Goal: Task Accomplishment & Management: Manage account settings

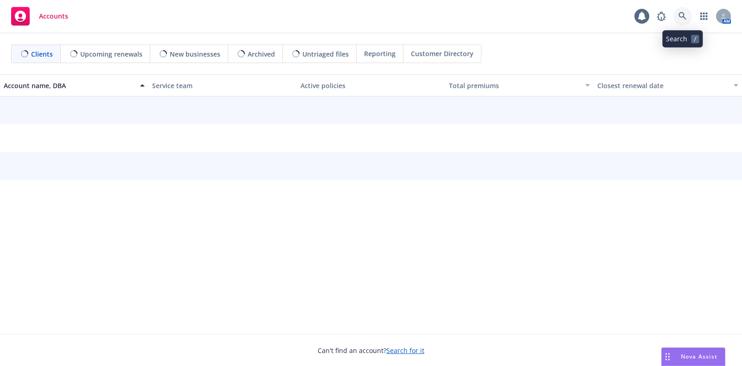
click at [685, 18] on icon at bounding box center [682, 16] width 8 height 8
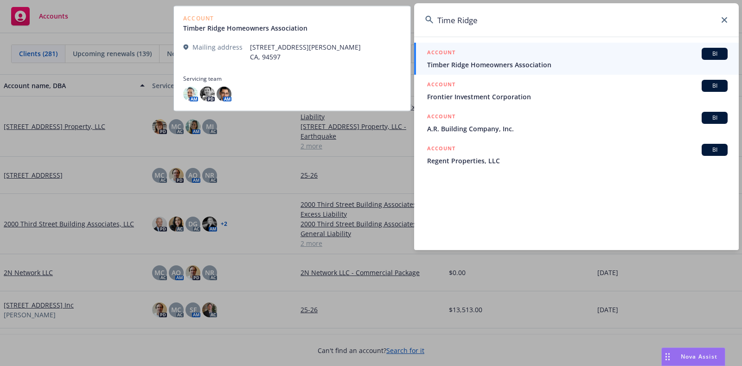
type input "Time Ridge"
click at [510, 65] on span "Timber Ridge Homeowners Association" at bounding box center [577, 65] width 300 height 10
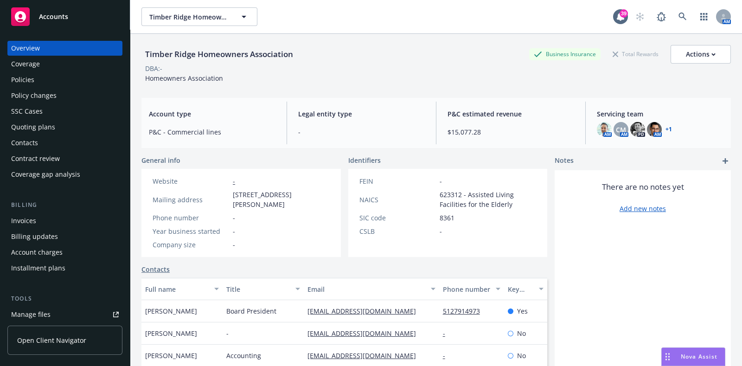
click at [59, 75] on div "Policies" at bounding box center [65, 79] width 108 height 15
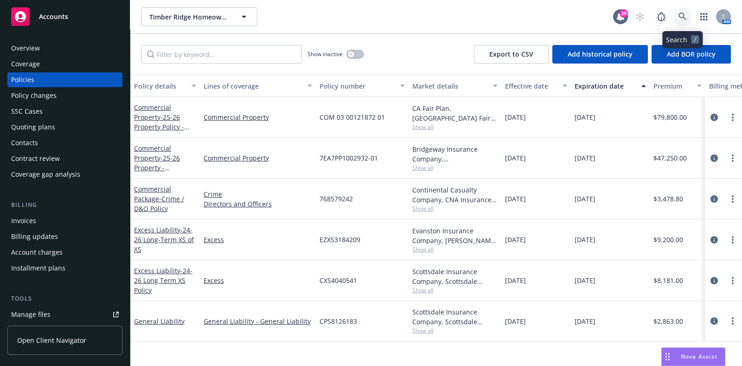
click at [679, 14] on icon at bounding box center [682, 17] width 8 height 8
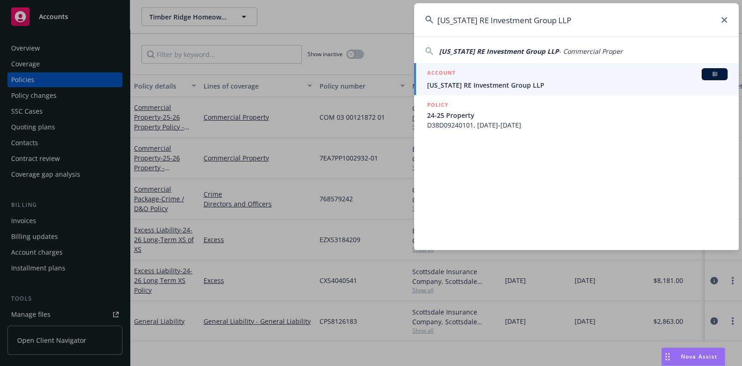
type input "Kansas RE Investment Group LLP"
click at [528, 80] on span "Kansas RE Investment Group LLP" at bounding box center [577, 85] width 300 height 10
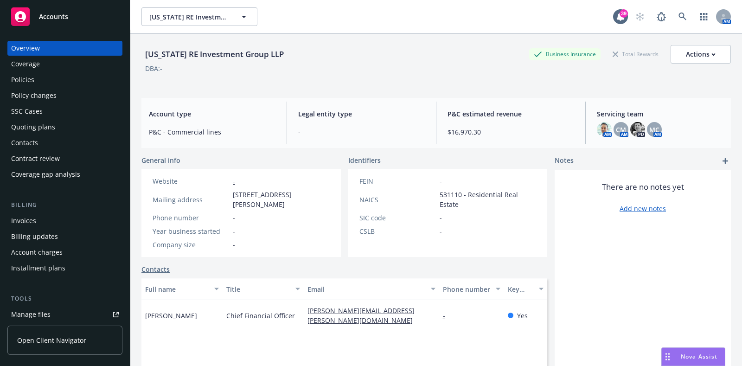
click at [34, 80] on div "Policies" at bounding box center [65, 79] width 108 height 15
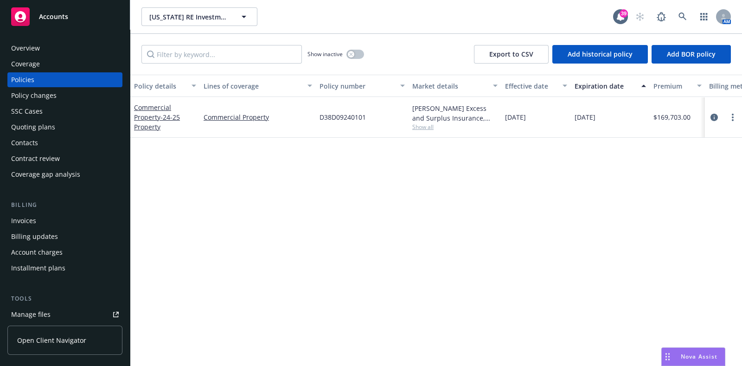
click at [430, 123] on span "Show all" at bounding box center [454, 127] width 85 height 8
click at [685, 18] on icon at bounding box center [682, 17] width 8 height 8
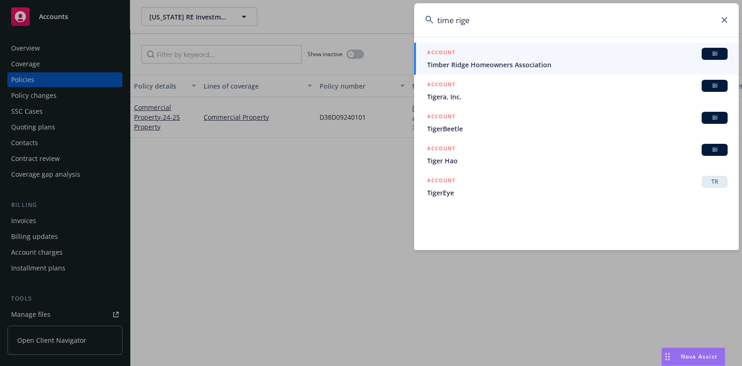
type input "time rige"
click at [519, 63] on span "Timber Ridge Homeowners Association" at bounding box center [577, 65] width 300 height 10
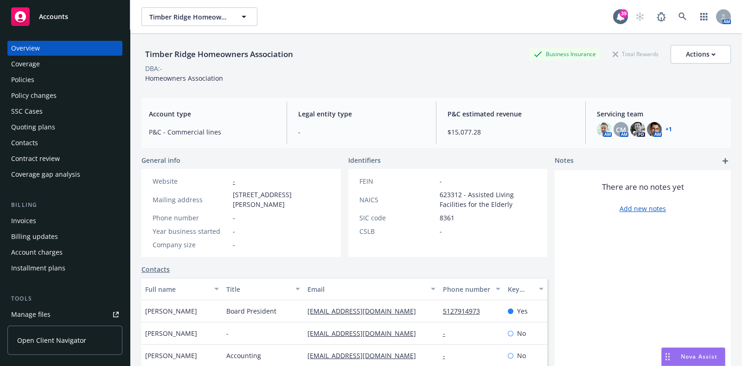
click at [32, 222] on div "Invoices" at bounding box center [23, 220] width 25 height 15
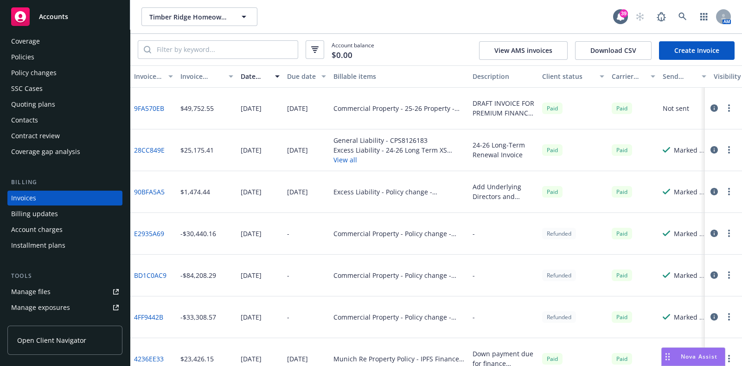
click at [710, 108] on icon "button" at bounding box center [713, 107] width 7 height 7
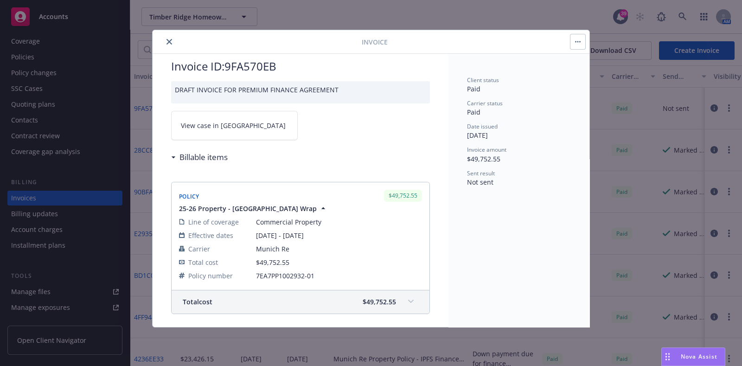
scroll to position [75, 0]
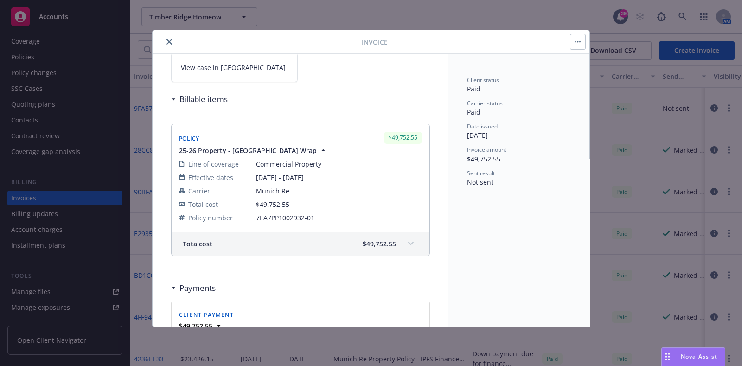
click at [166, 39] on icon "close" at bounding box center [169, 42] width 6 height 6
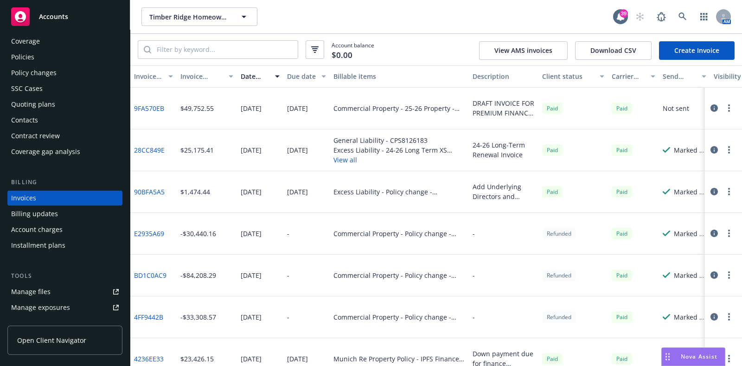
click at [76, 53] on div "Policies" at bounding box center [65, 57] width 108 height 15
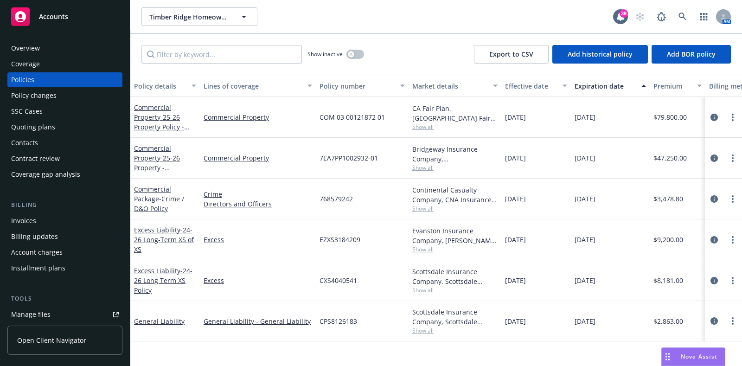
click at [425, 123] on span "Show all" at bounding box center [454, 127] width 85 height 8
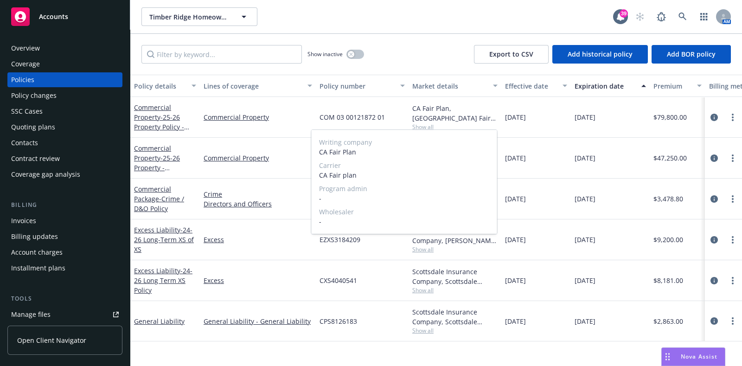
click at [424, 123] on span "Show all" at bounding box center [454, 127] width 85 height 8
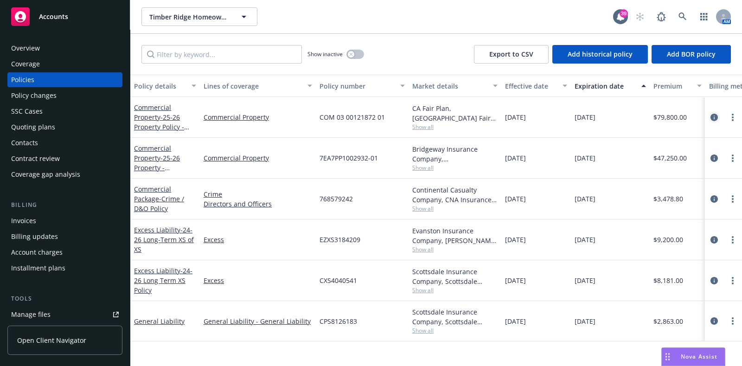
click at [716, 119] on icon "circleInformation" at bounding box center [713, 117] width 7 height 7
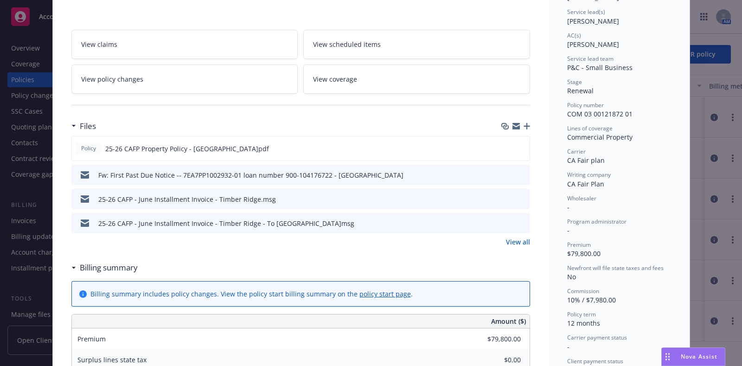
scroll to position [139, 0]
click at [518, 219] on icon "preview file" at bounding box center [521, 221] width 8 height 6
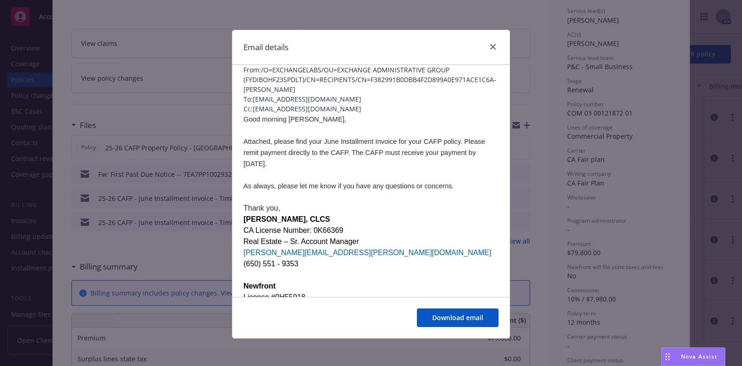
scroll to position [0, 0]
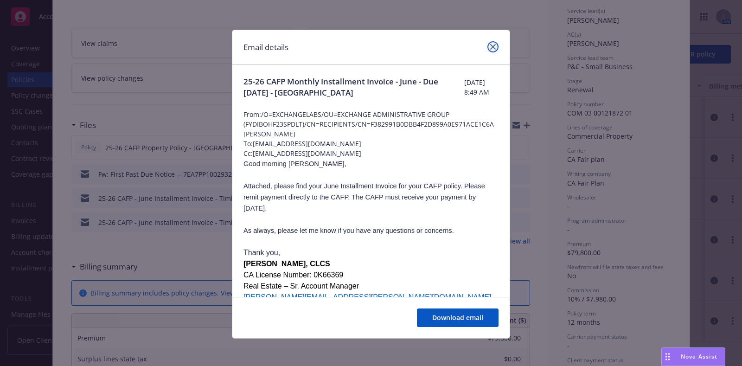
click at [490, 47] on icon "close" at bounding box center [493, 47] width 6 height 6
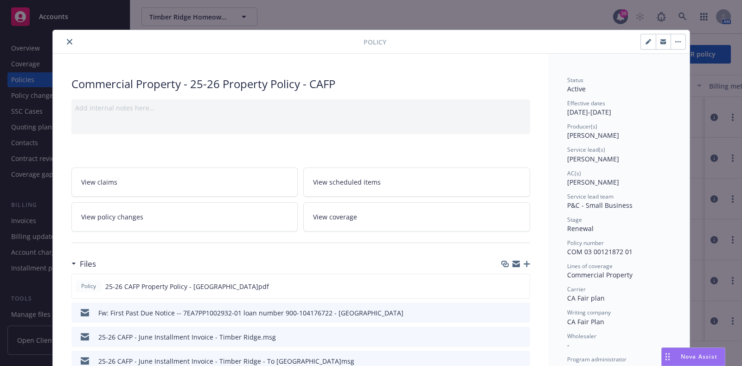
click at [67, 39] on icon "close" at bounding box center [70, 42] width 6 height 6
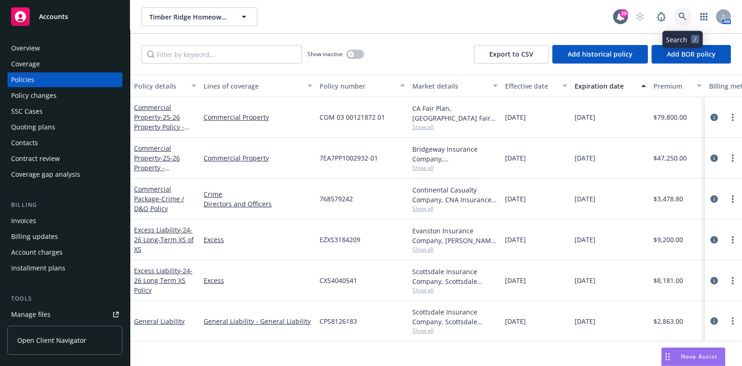
click at [685, 17] on icon at bounding box center [682, 17] width 8 height 8
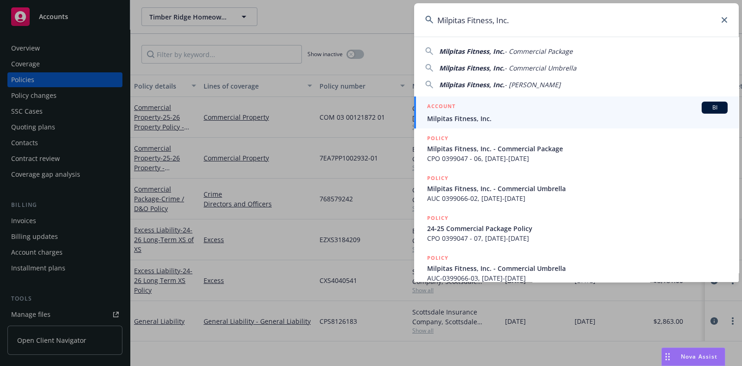
type input "Milpitas Fitness, Inc."
click at [486, 114] on span "Milpitas Fitness, Inc." at bounding box center [577, 119] width 300 height 10
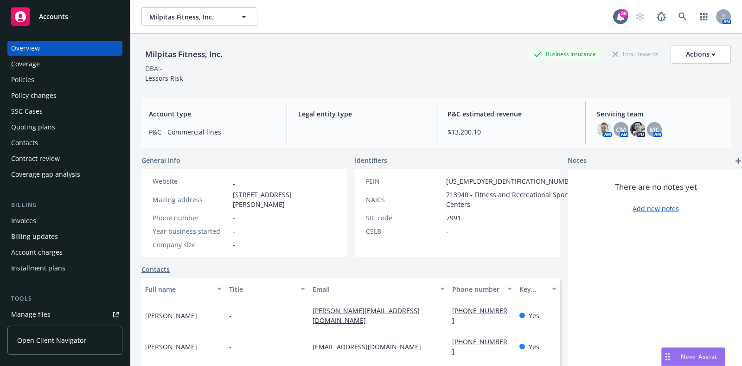
scroll to position [6, 0]
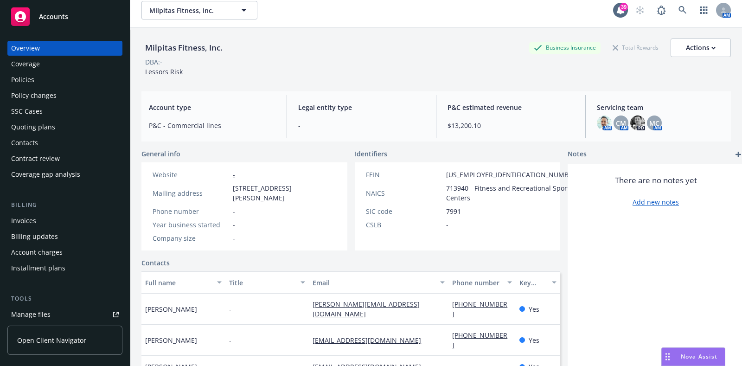
click at [21, 75] on div "Policies" at bounding box center [22, 79] width 23 height 15
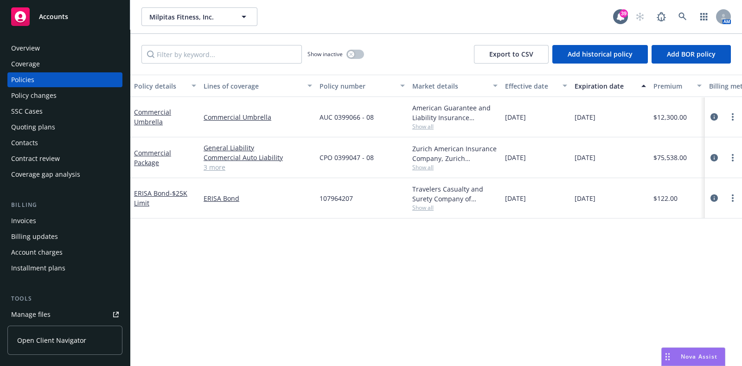
click at [430, 159] on div "Zurich American Insurance Company, Zurich Insurance Group" at bounding box center [454, 153] width 85 height 19
click at [425, 168] on span "Show all" at bounding box center [454, 167] width 85 height 8
click at [547, 252] on div "Policy details Lines of coverage Policy number Market details Effective date Ex…" at bounding box center [436, 220] width 612 height 291
click at [420, 209] on span "Show all" at bounding box center [454, 208] width 85 height 8
click at [426, 128] on span "Show all" at bounding box center [454, 126] width 85 height 8
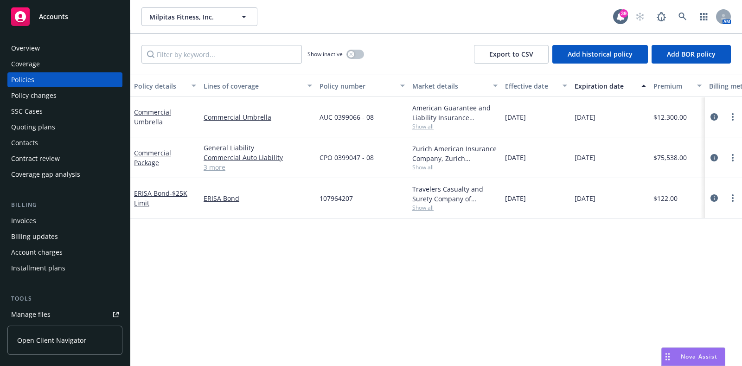
click at [280, 236] on div "Policy details Lines of coverage Policy number Market details Effective date Ex…" at bounding box center [436, 220] width 612 height 291
click at [713, 157] on icon "circleInformation" at bounding box center [713, 157] width 7 height 7
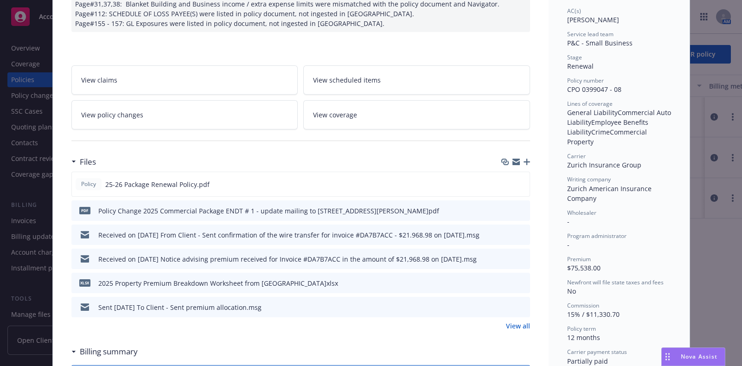
scroll to position [165, 0]
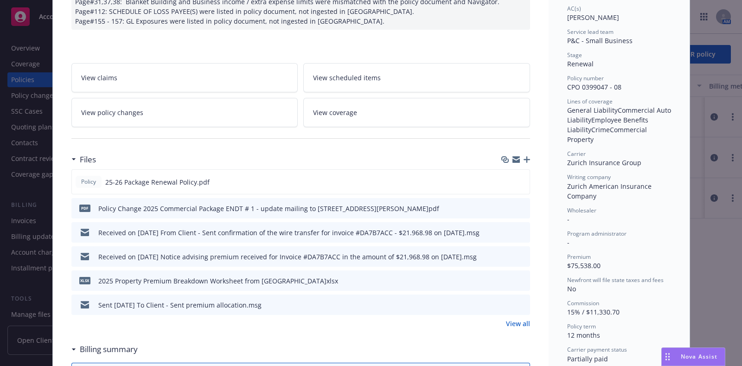
click at [511, 301] on div at bounding box center [514, 305] width 23 height 10
click at [517, 303] on icon "preview file" at bounding box center [521, 304] width 8 height 6
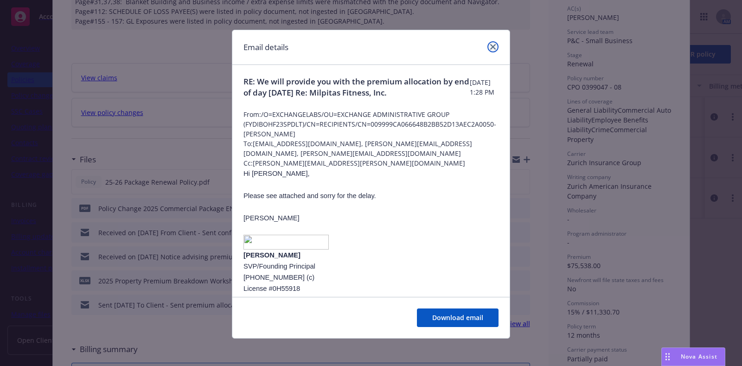
click at [492, 43] on link "close" at bounding box center [492, 46] width 11 height 11
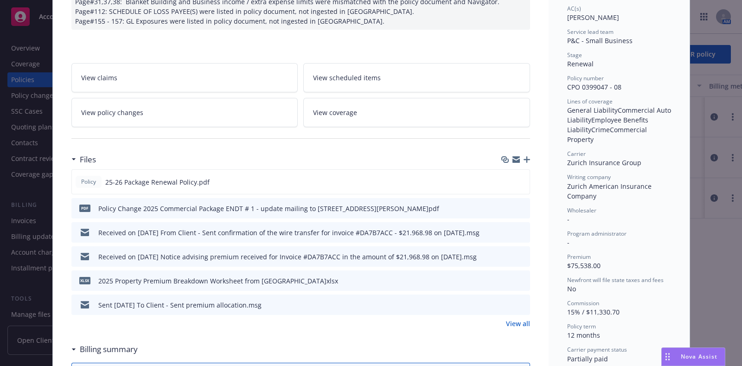
click at [519, 322] on link "View all" at bounding box center [518, 324] width 24 height 10
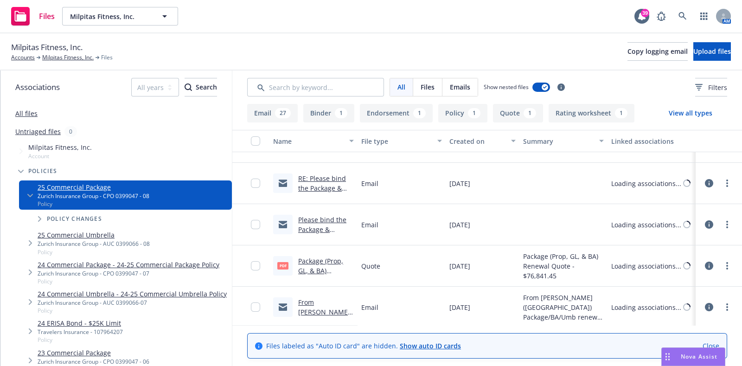
scroll to position [1135, 0]
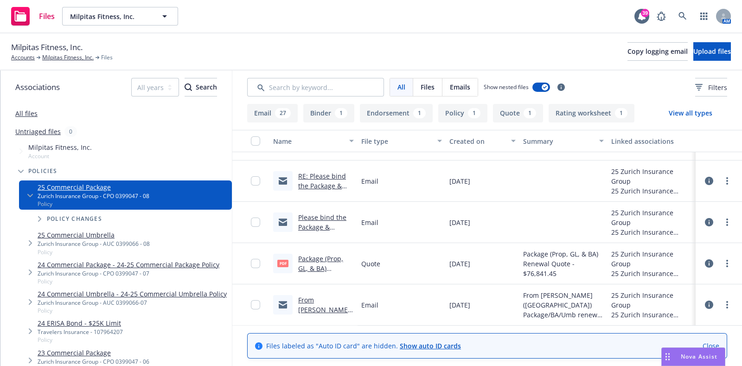
click at [318, 215] on link "Please bind the Package & Umbrella coverages effective 01/01/25 Re: Milpitas Fi…" at bounding box center [322, 246] width 49 height 67
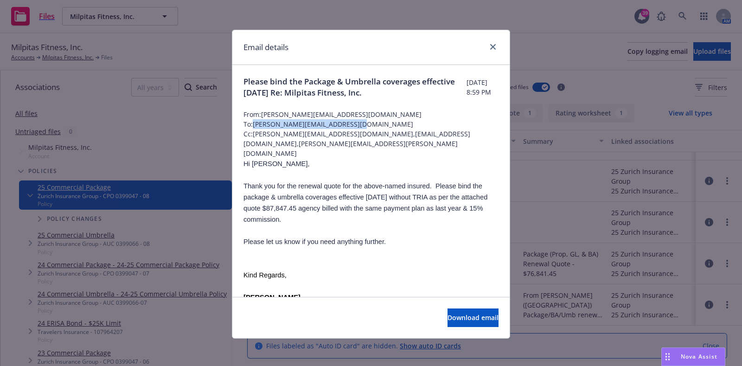
drag, startPoint x: 363, startPoint y: 123, endPoint x: 249, endPoint y: 122, distance: 113.1
click at [249, 122] on span "To: dana.tezanospinto@zurichna.com" at bounding box center [370, 124] width 255 height 10
copy span "dana.tezanospinto@zurichna.com"
click at [496, 46] on div "Email details" at bounding box center [370, 47] width 277 height 35
click at [492, 47] on link "close" at bounding box center [492, 46] width 11 height 11
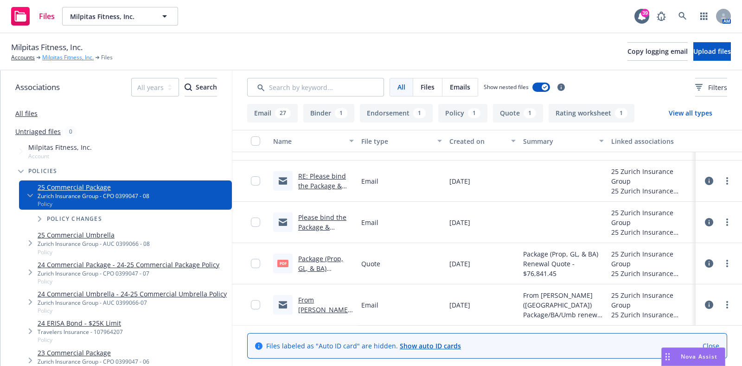
click at [83, 53] on link "Milpitas Fitness, Inc." at bounding box center [67, 57] width 51 height 8
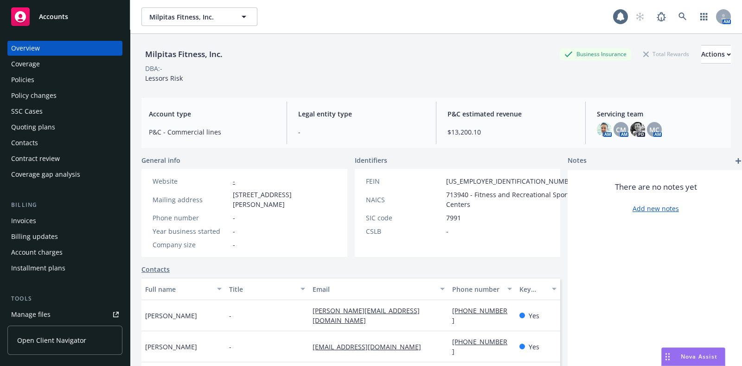
click at [38, 80] on div "Policies" at bounding box center [65, 79] width 108 height 15
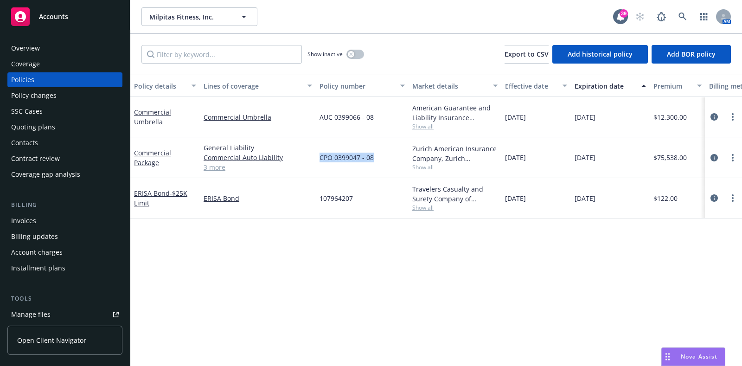
drag, startPoint x: 388, startPoint y: 156, endPoint x: 316, endPoint y: 156, distance: 71.4
click at [316, 156] on div "CPO 0399047 - 08" at bounding box center [362, 157] width 93 height 41
copy span "CPO 0399047 - 08"
drag, startPoint x: 383, startPoint y: 115, endPoint x: 319, endPoint y: 121, distance: 64.2
click at [319, 121] on div "AUC 0399066 - 08" at bounding box center [362, 117] width 93 height 40
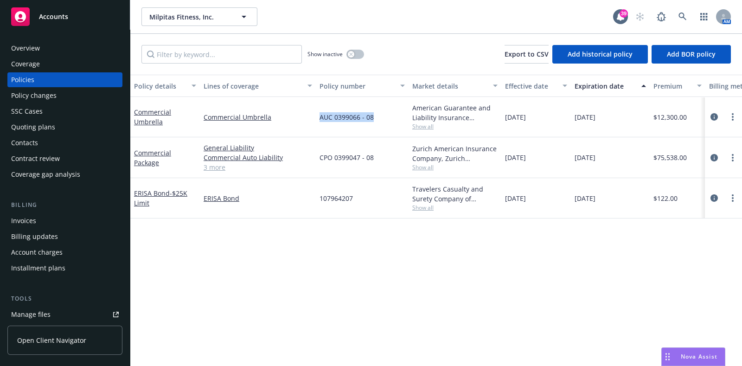
copy span "AUC 0399066 - 08"
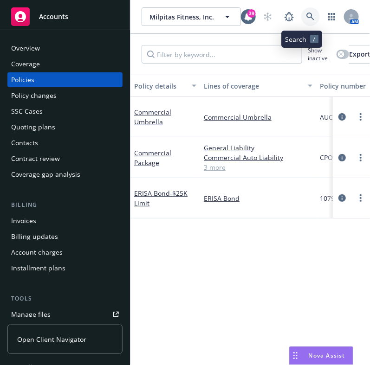
click at [306, 19] on icon at bounding box center [310, 17] width 8 height 8
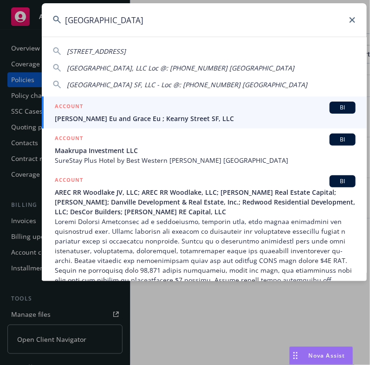
type input "kearny street"
click at [113, 120] on span "James K. Eu and Grace Eu ; Kearny Street SF, LLC" at bounding box center [205, 119] width 300 height 10
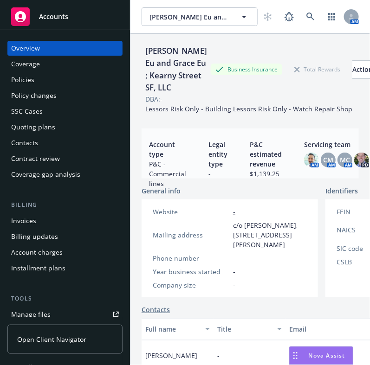
click at [30, 75] on div "Policies" at bounding box center [22, 79] width 23 height 15
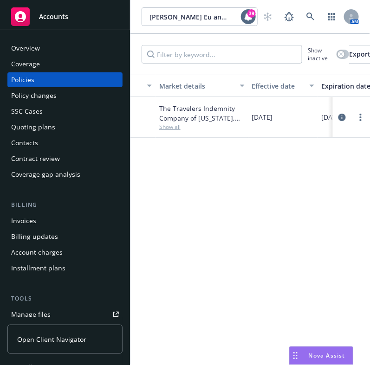
scroll to position [0, 271]
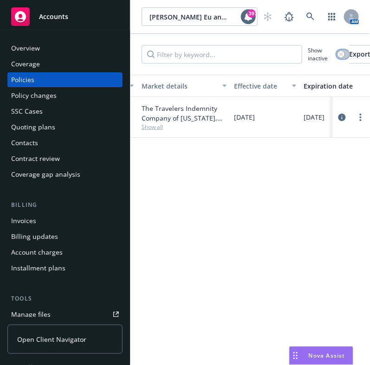
click at [342, 57] on div "button" at bounding box center [341, 54] width 6 height 6
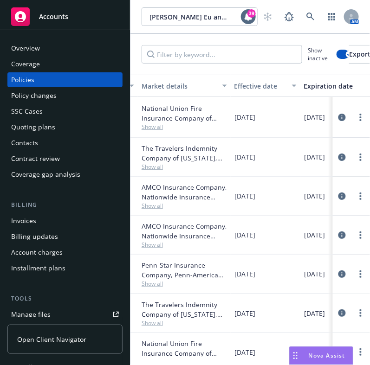
click at [260, 84] on div "Effective date" at bounding box center [260, 86] width 52 height 10
click at [259, 84] on div "Effective date" at bounding box center [260, 86] width 52 height 10
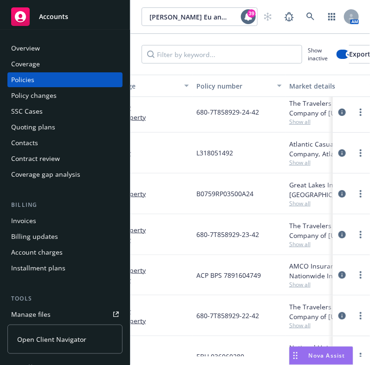
scroll to position [5, 51]
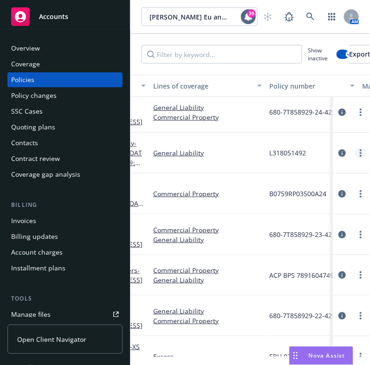
click at [355, 149] on link "more" at bounding box center [360, 152] width 11 height 11
click at [256, 137] on div "General Liability" at bounding box center [207, 153] width 116 height 41
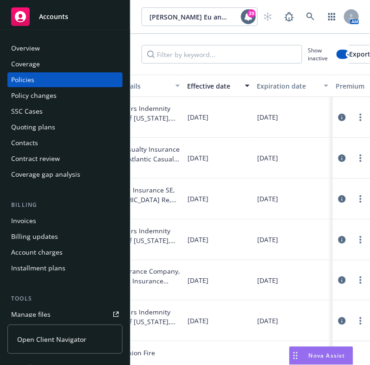
scroll to position [0, 324]
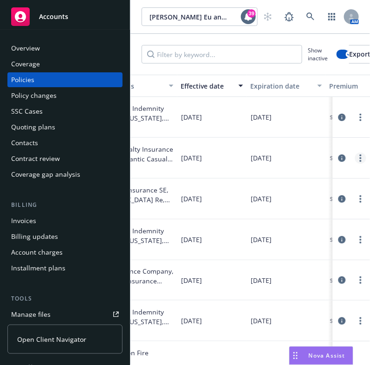
click at [355, 159] on link "more" at bounding box center [360, 158] width 11 height 11
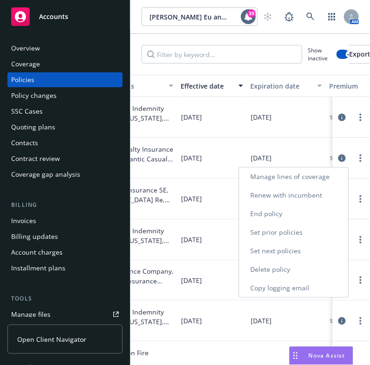
click at [275, 192] on link "Renew with incumbent" at bounding box center [293, 195] width 109 height 19
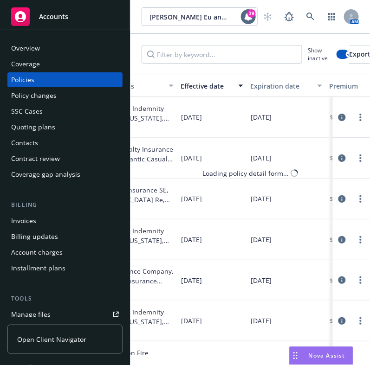
select select "12"
select select "CA"
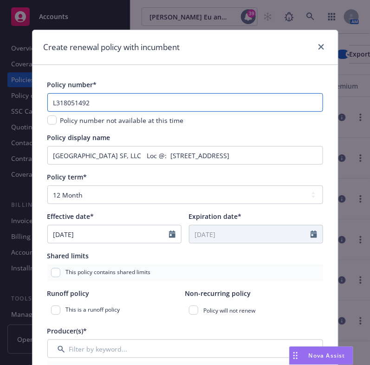
drag, startPoint x: 113, startPoint y: 99, endPoint x: 46, endPoint y: 100, distance: 66.8
click at [47, 100] on input "L318051492" at bounding box center [184, 102] width 275 height 19
paste input "-1"
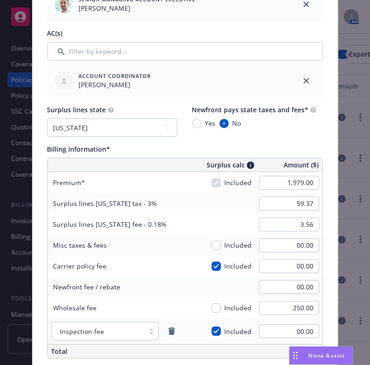
scroll to position [462, 0]
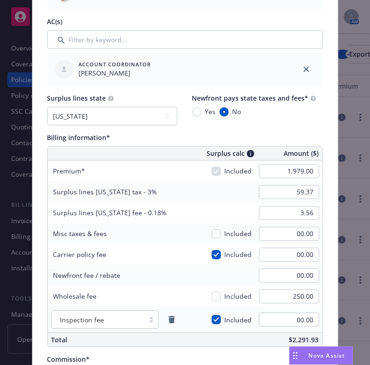
type input "L318051492-1"
click at [279, 172] on input "1,979.00" at bounding box center [289, 171] width 60 height 14
click at [174, 133] on div "Billing information*" at bounding box center [184, 138] width 275 height 10
type input "3,233.00"
type input "96.99"
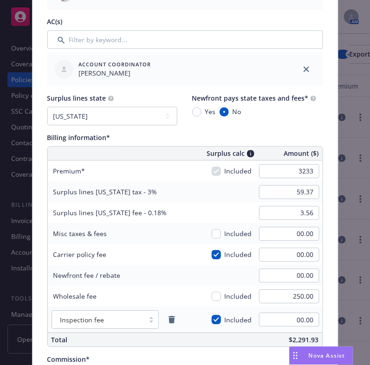
type input "5.82"
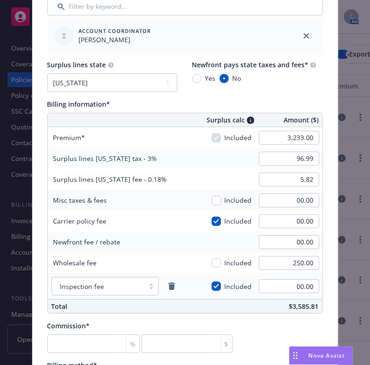
scroll to position [526, 0]
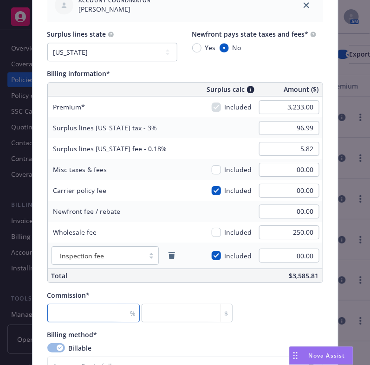
click at [95, 304] on input "number" at bounding box center [93, 313] width 92 height 19
type input "1"
type input "32.33"
type input "10"
type input "323.3"
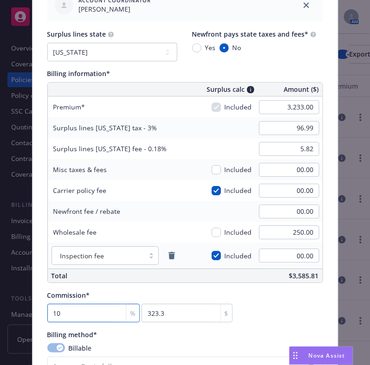
type input "10"
click at [275, 295] on div "Commission* 10 % 323.3 $" at bounding box center [184, 306] width 275 height 32
click at [215, 228] on input "checkbox" at bounding box center [215, 232] width 9 height 9
checkbox input "true"
type input "104.49"
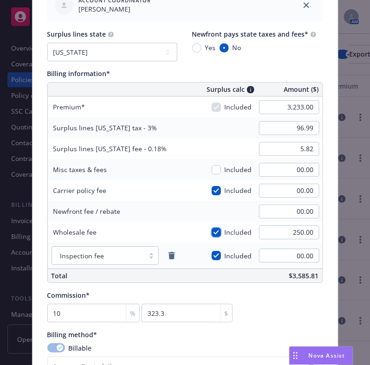
type input "6.27"
click at [295, 189] on input "00.00" at bounding box center [289, 191] width 60 height 14
type input "250"
type input "111.99"
type input "6.72"
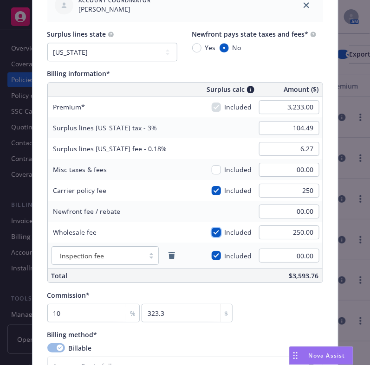
type input "250.00"
click at [213, 231] on input "checkbox" at bounding box center [215, 232] width 9 height 9
checkbox input "false"
type input "104.49"
type input "6.27"
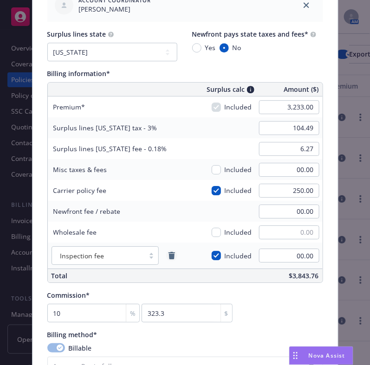
type input "00.00"
click at [166, 256] on link "remove" at bounding box center [171, 255] width 11 height 11
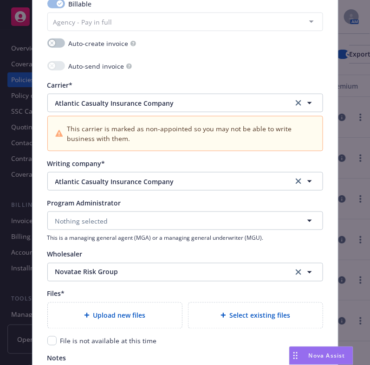
scroll to position [999, 0]
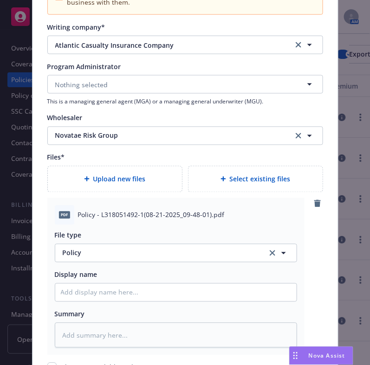
type textarea "x"
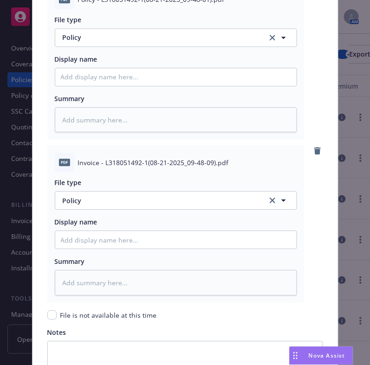
scroll to position [1215, 0]
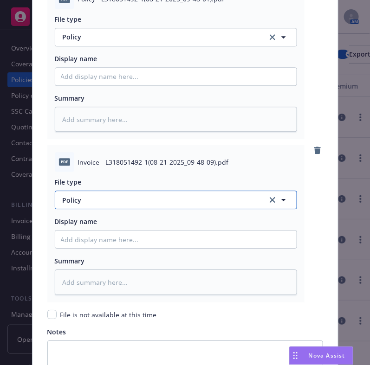
click at [77, 200] on span "Policy" at bounding box center [160, 200] width 194 height 10
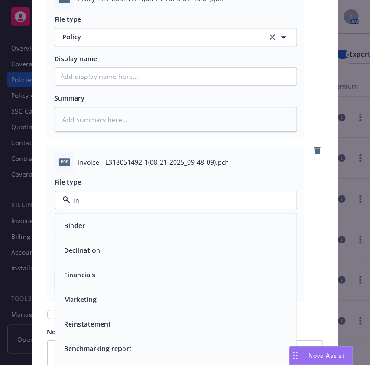
type input "inv"
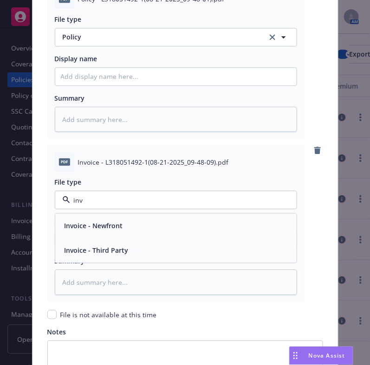
click at [99, 246] on span "Invoice - Third Party" at bounding box center [96, 251] width 64 height 10
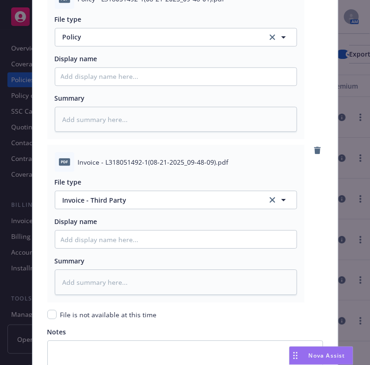
scroll to position [1345, 0]
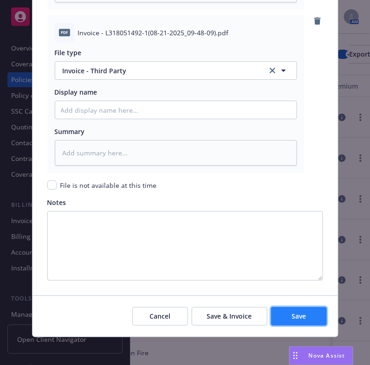
click at [280, 308] on button "Save" at bounding box center [299, 316] width 56 height 19
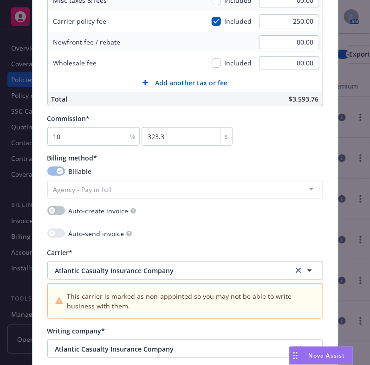
scroll to position [591, 0]
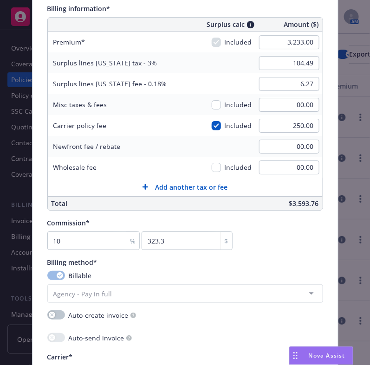
type textarea "x"
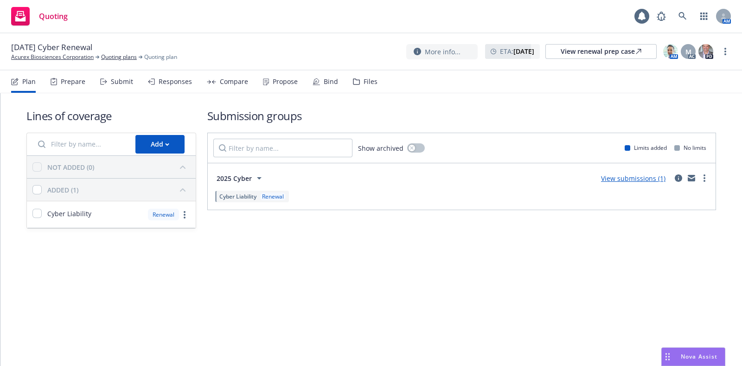
click at [290, 77] on div "Propose" at bounding box center [280, 81] width 35 height 22
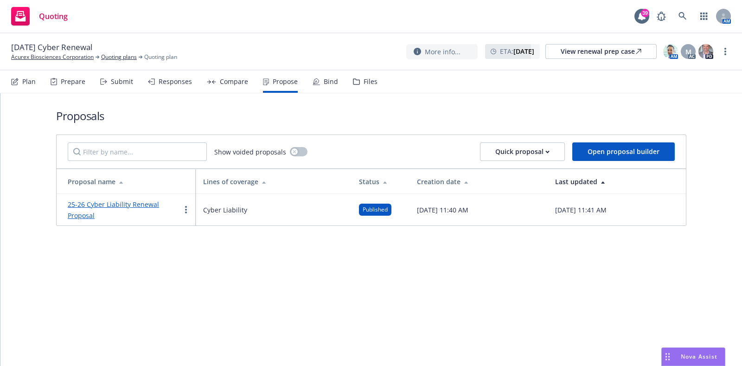
click at [126, 202] on link "25-26 Cyber Liability Renewal Proposal" at bounding box center [113, 210] width 91 height 20
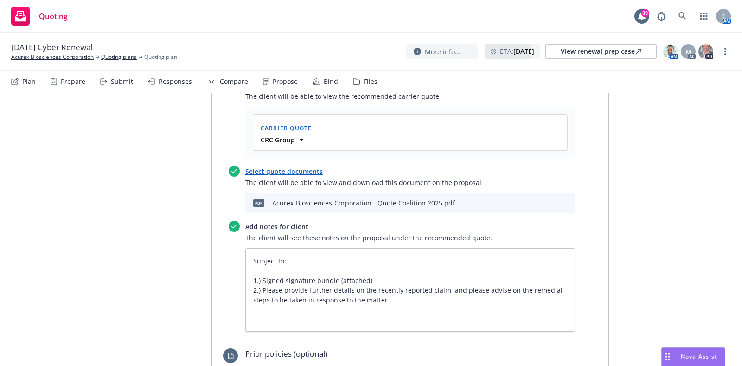
scroll to position [441, 0]
click at [532, 198] on icon "download file" at bounding box center [535, 201] width 7 height 7
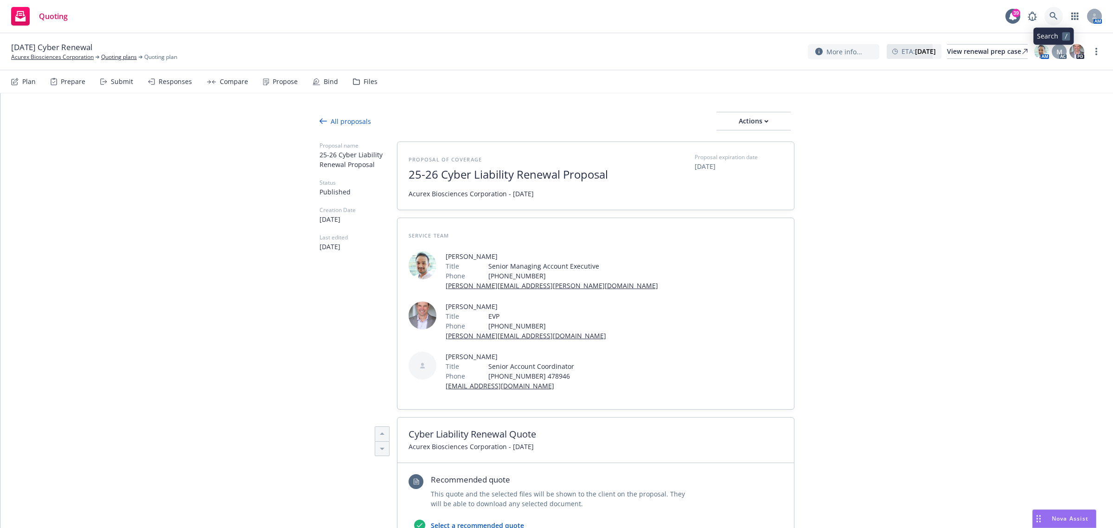
click at [1049, 11] on link at bounding box center [1053, 16] width 19 height 19
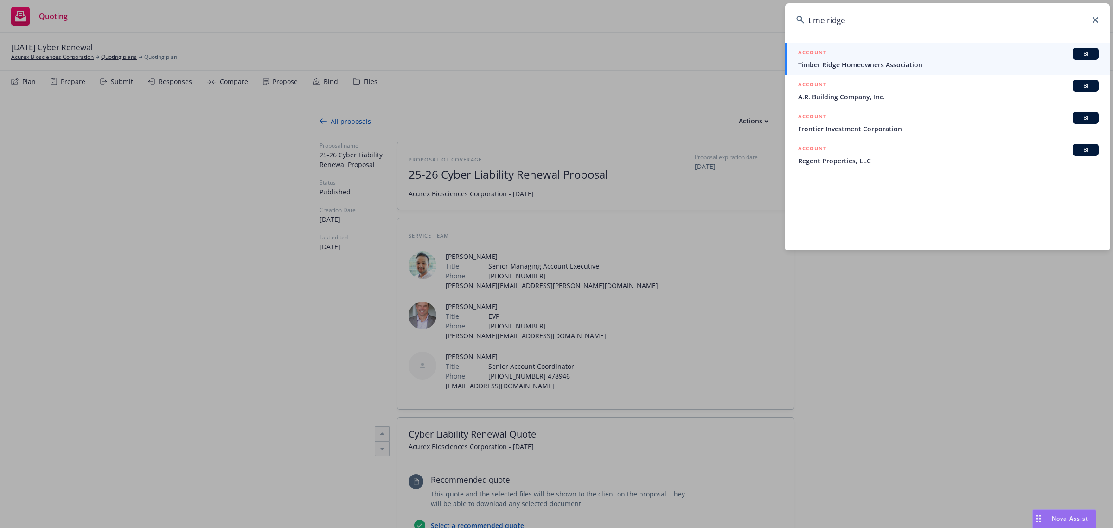
type input "time ridge"
click at [906, 58] on div "ACCOUNT BI" at bounding box center [948, 54] width 300 height 12
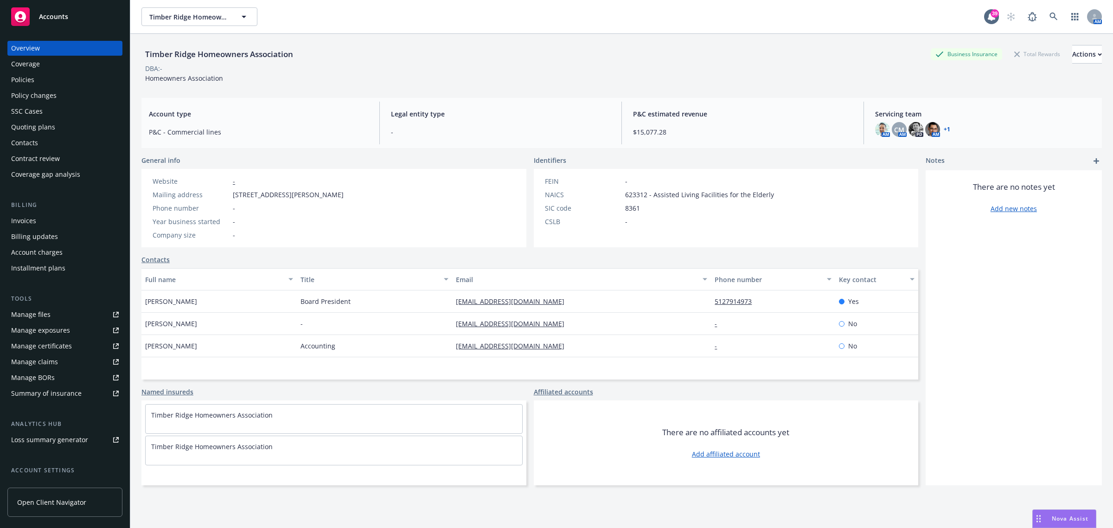
click at [40, 79] on div "Policies" at bounding box center [65, 79] width 108 height 15
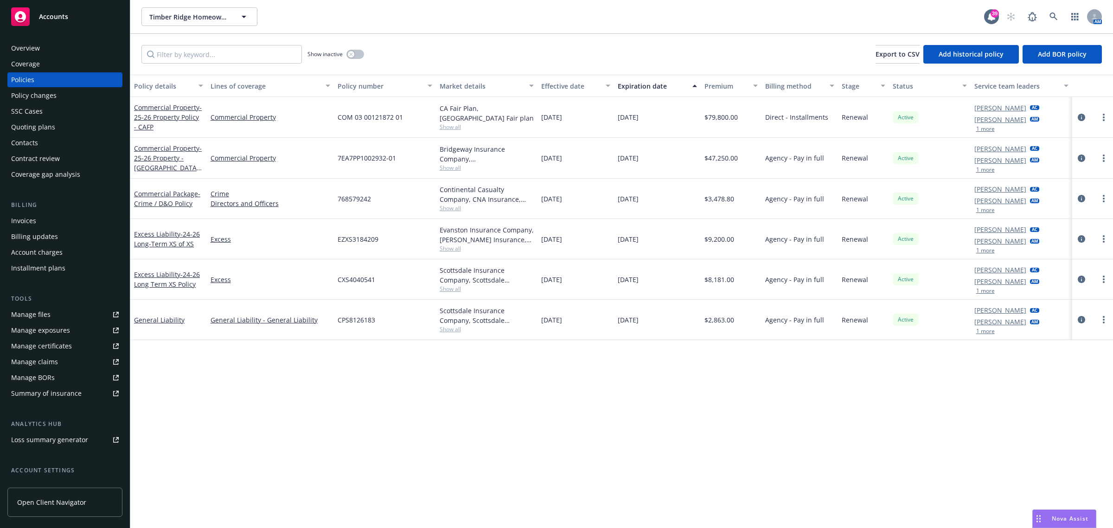
click at [78, 47] on div "Overview" at bounding box center [65, 48] width 108 height 15
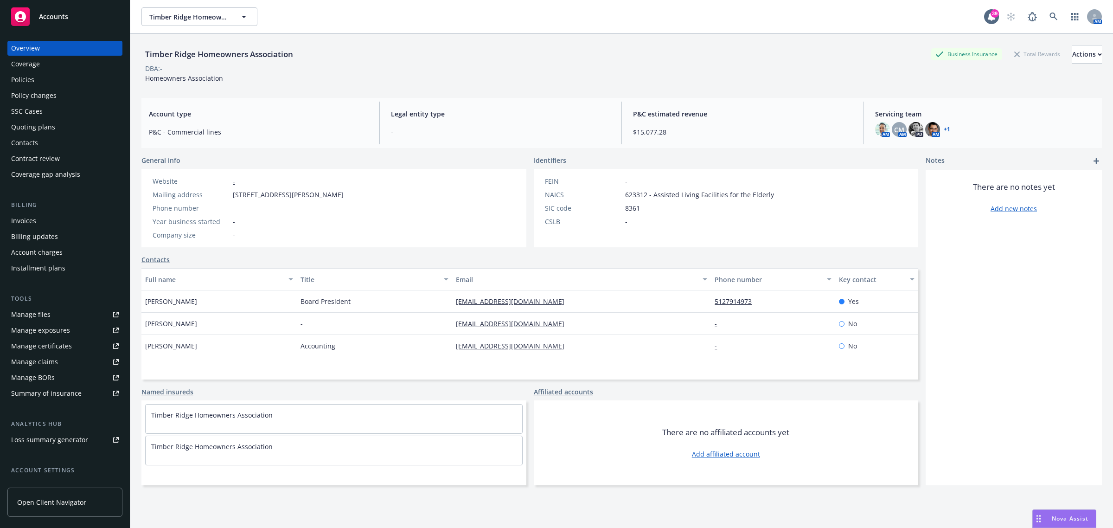
click at [51, 83] on div "Policies" at bounding box center [65, 79] width 108 height 15
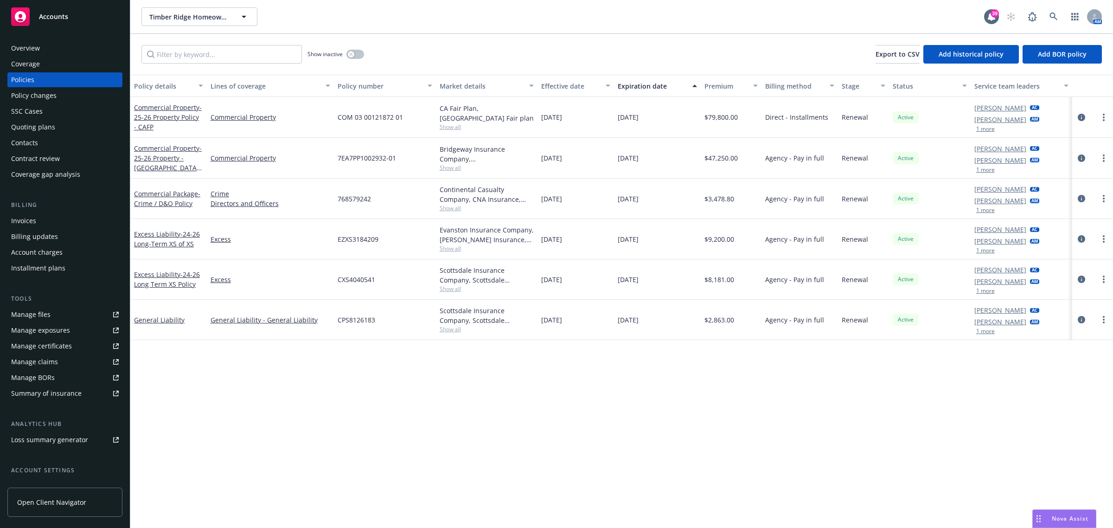
click at [52, 45] on div "Overview" at bounding box center [65, 48] width 108 height 15
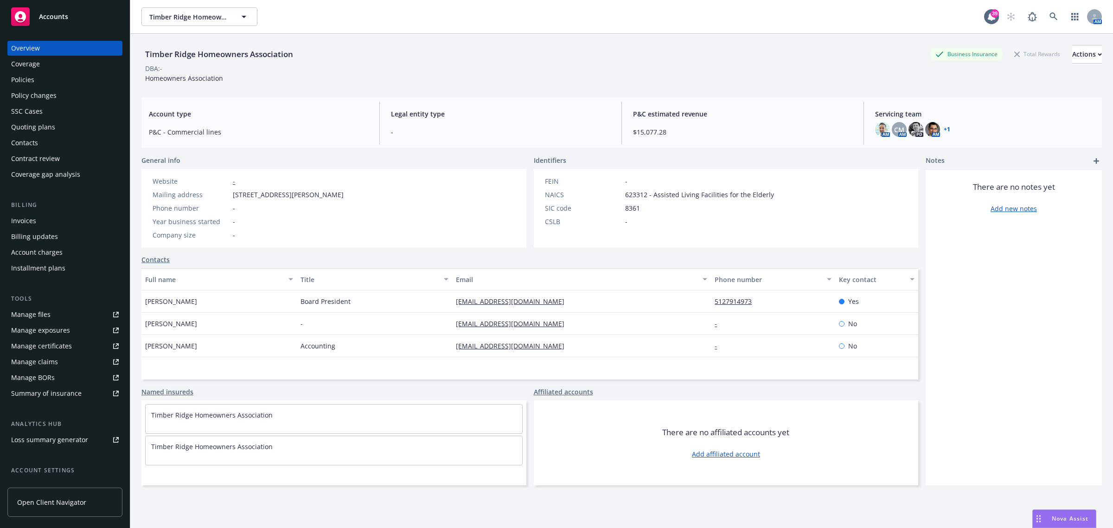
click at [28, 79] on div "Policies" at bounding box center [22, 79] width 23 height 15
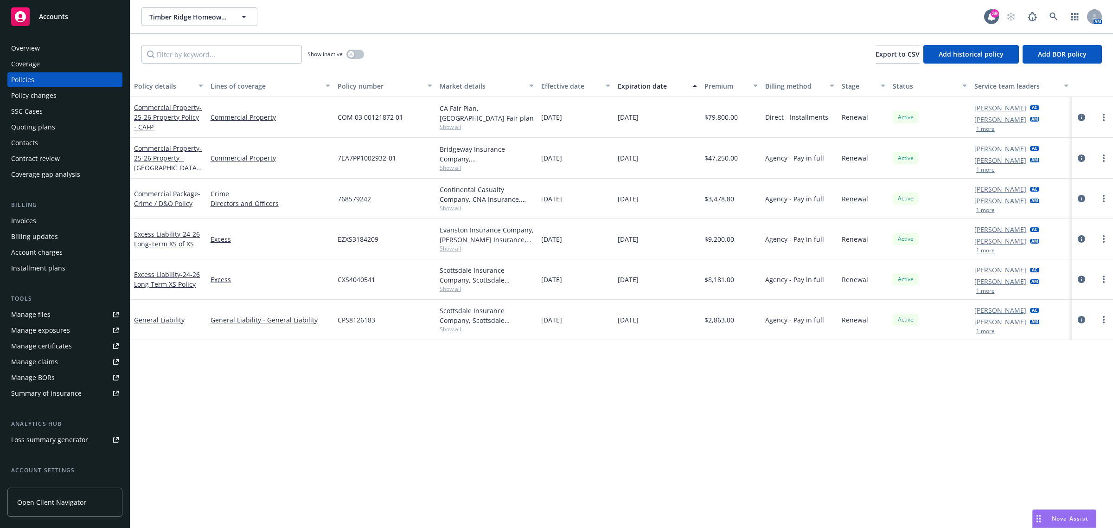
click at [443, 123] on span "Show all" at bounding box center [487, 127] width 95 height 8
click at [1078, 116] on icon "circleInformation" at bounding box center [1081, 117] width 7 height 7
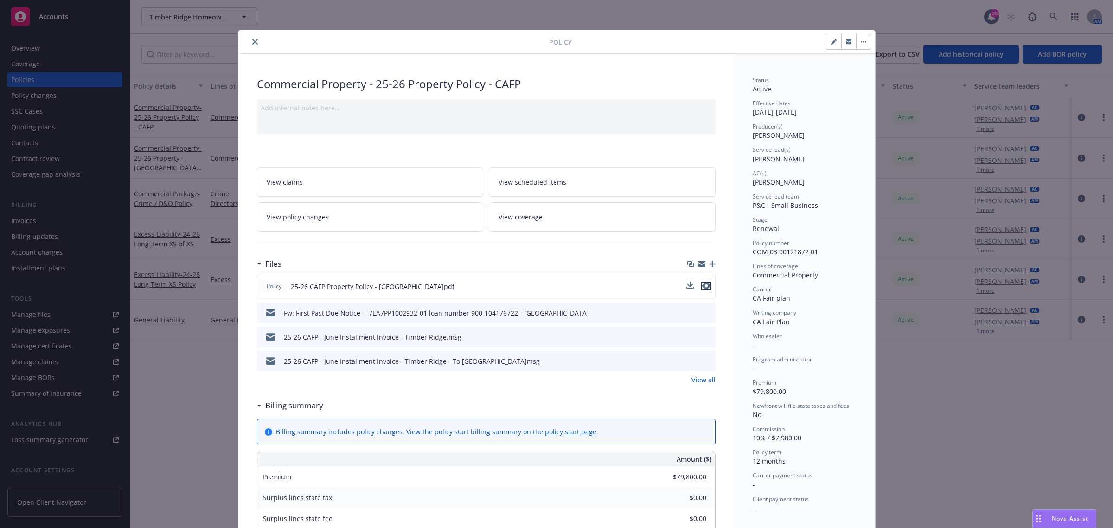
click at [702, 285] on icon "preview file" at bounding box center [706, 285] width 8 height 6
click at [255, 39] on button "close" at bounding box center [254, 41] width 11 height 11
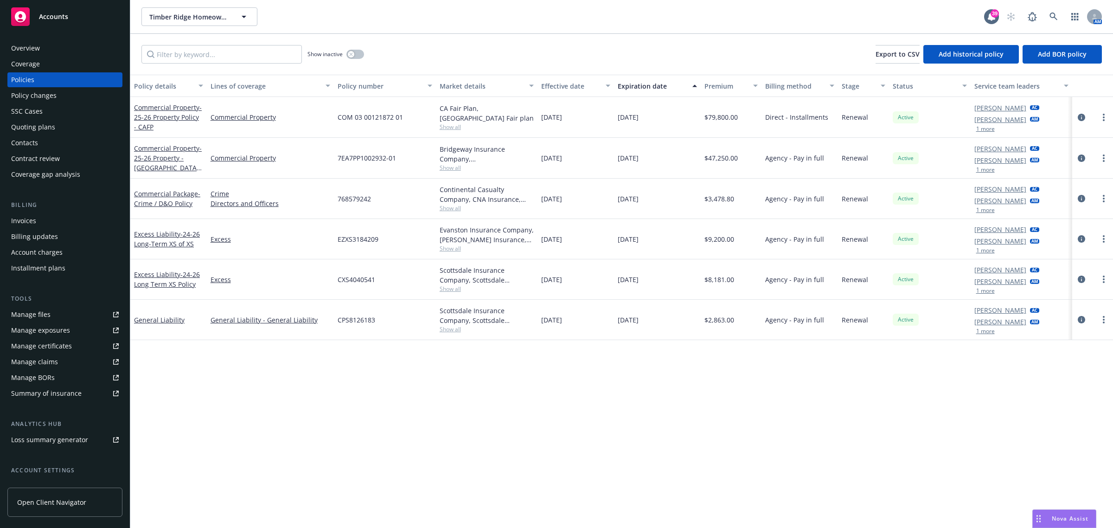
click at [46, 47] on div "Overview" at bounding box center [65, 48] width 108 height 15
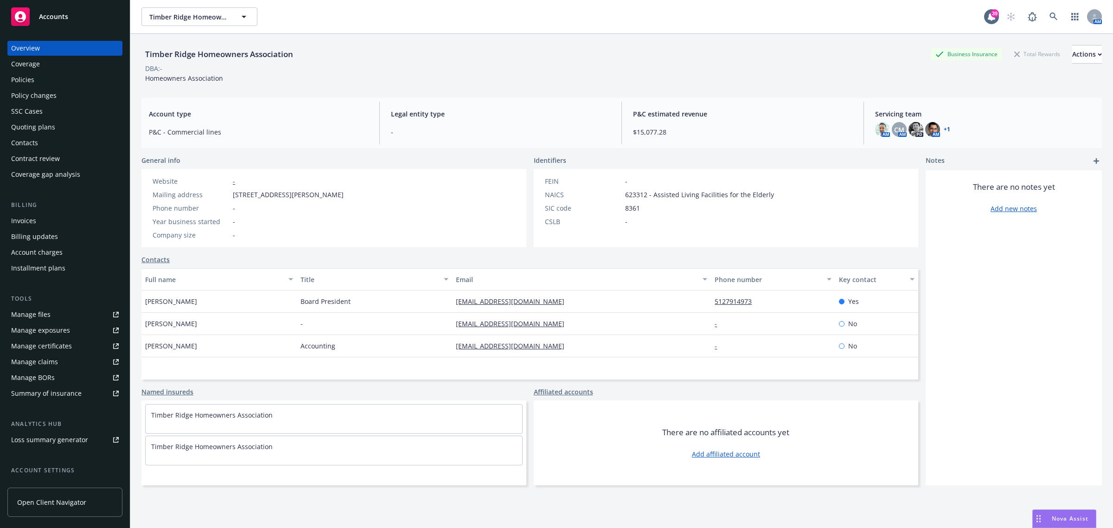
drag, startPoint x: 402, startPoint y: 191, endPoint x: 225, endPoint y: 195, distance: 176.7
click at [227, 190] on div "Website - Mailing address [STREET_ADDRESS][PERSON_NAME] Phone number - Year bus…" at bounding box center [333, 208] width 385 height 78
copy div "[STREET_ADDRESS][PERSON_NAME]"
